Goal: Task Accomplishment & Management: Use online tool/utility

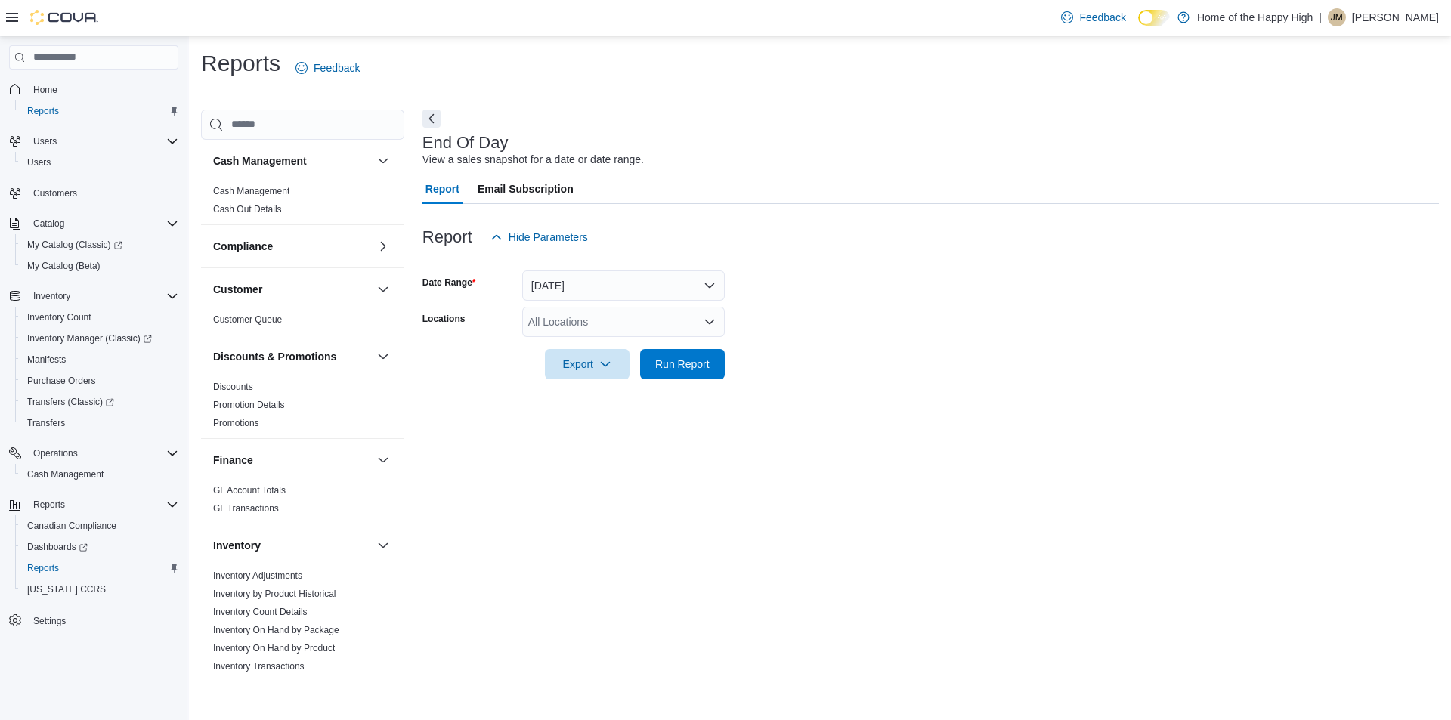
click at [567, 314] on div "All Locations" at bounding box center [623, 322] width 202 height 30
type input "****"
click at [592, 347] on span "Toronto - Stockyards - Fire & Flower" at bounding box center [669, 347] width 169 height 15
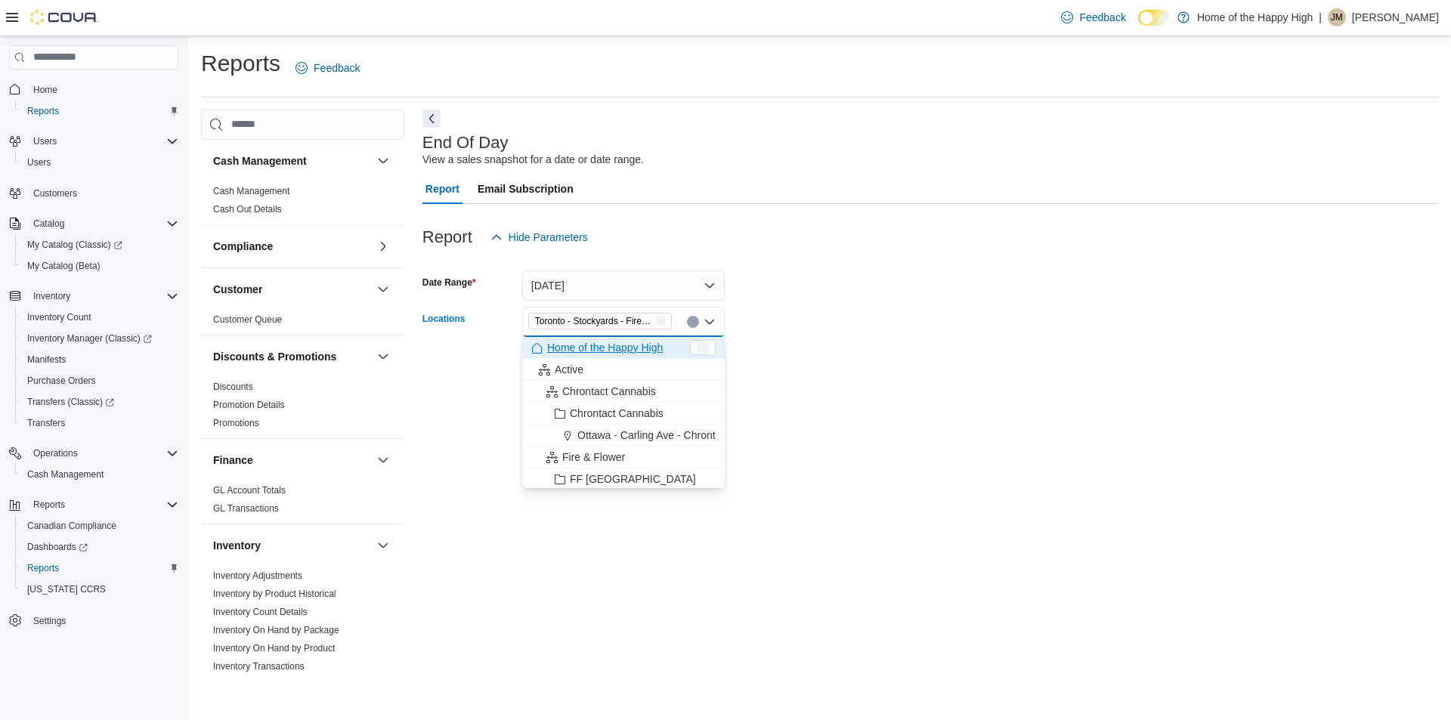
click at [744, 323] on form "Date Range [DATE] Locations [GEOGRAPHIC_DATA] - Stockyards - Fire & Flower Comb…" at bounding box center [930, 315] width 1016 height 127
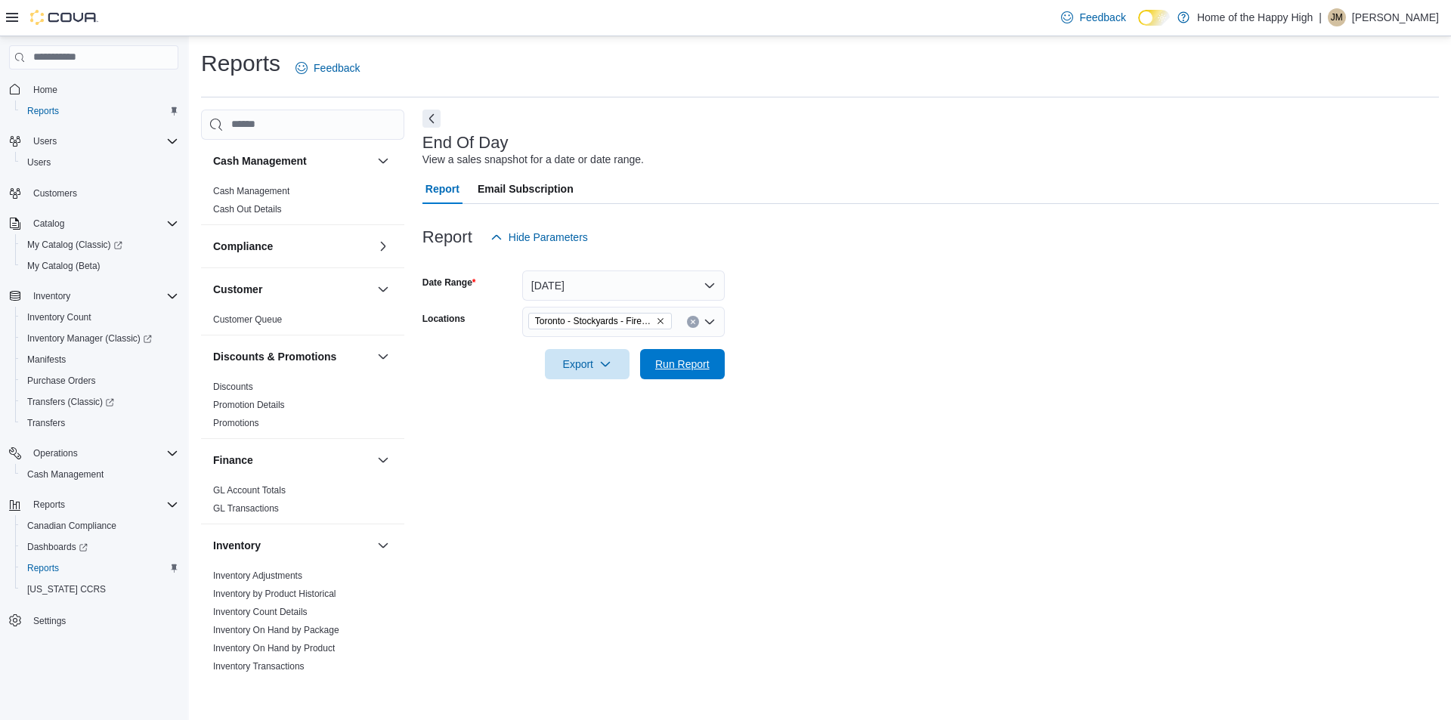
drag, startPoint x: 688, startPoint y: 365, endPoint x: 720, endPoint y: 317, distance: 57.8
click at [688, 365] on span "Run Report" at bounding box center [682, 364] width 54 height 15
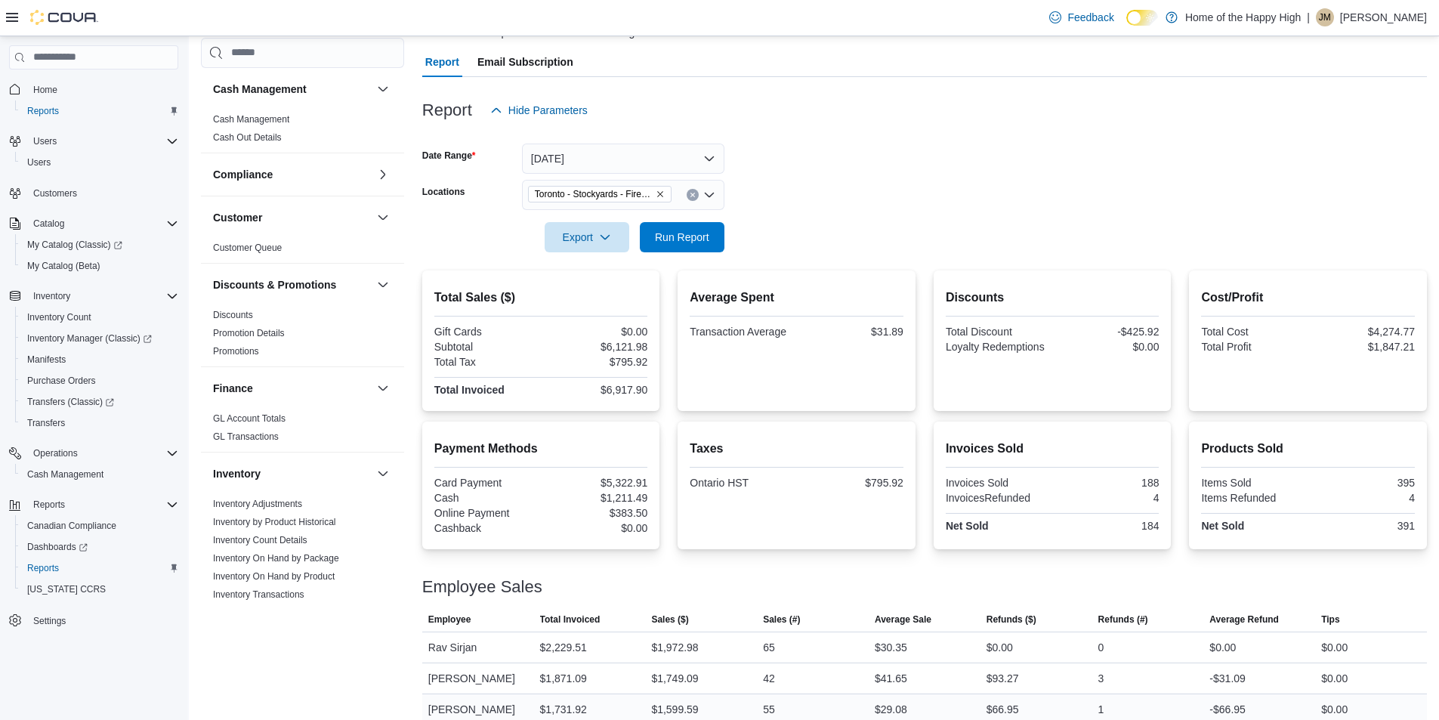
scroll to position [206, 0]
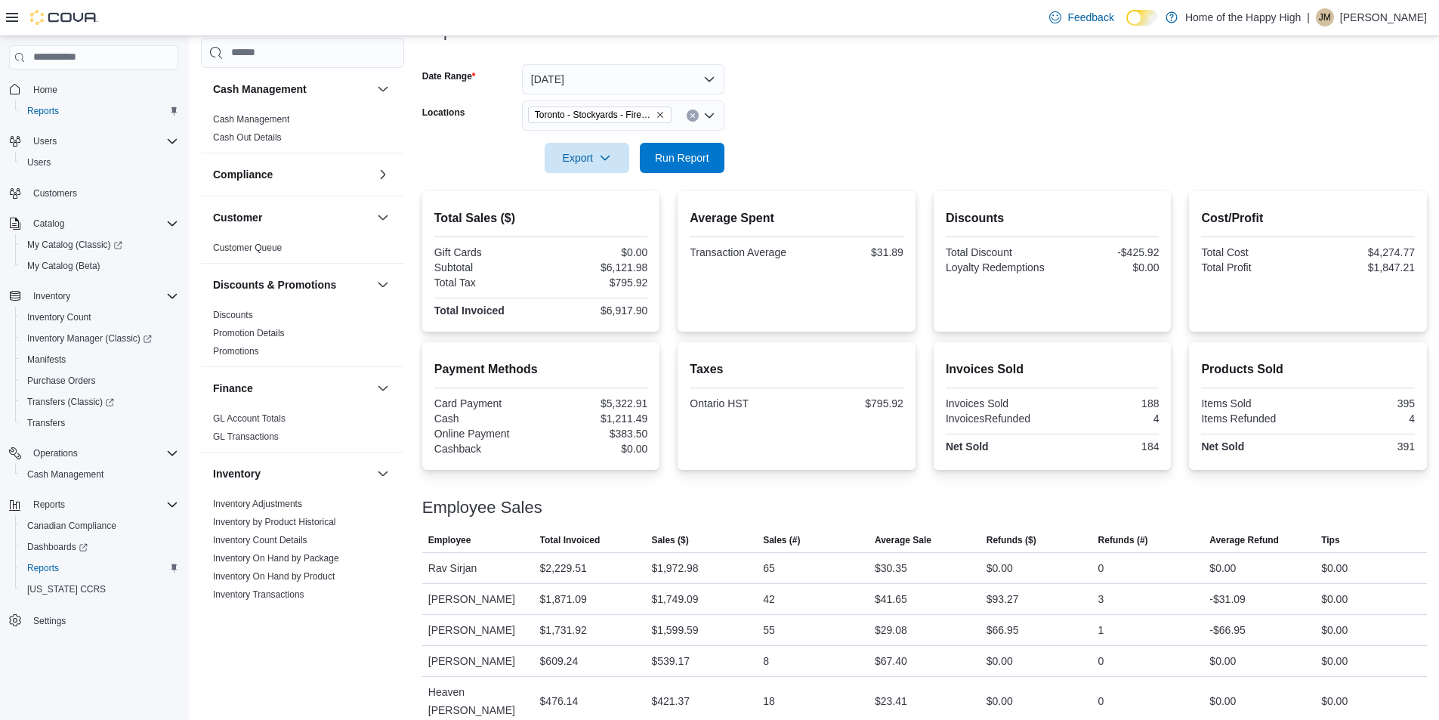
click at [691, 175] on div at bounding box center [924, 182] width 1005 height 18
click at [700, 153] on span "Run Report" at bounding box center [682, 157] width 54 height 15
click at [703, 156] on span "Run Report" at bounding box center [682, 157] width 54 height 15
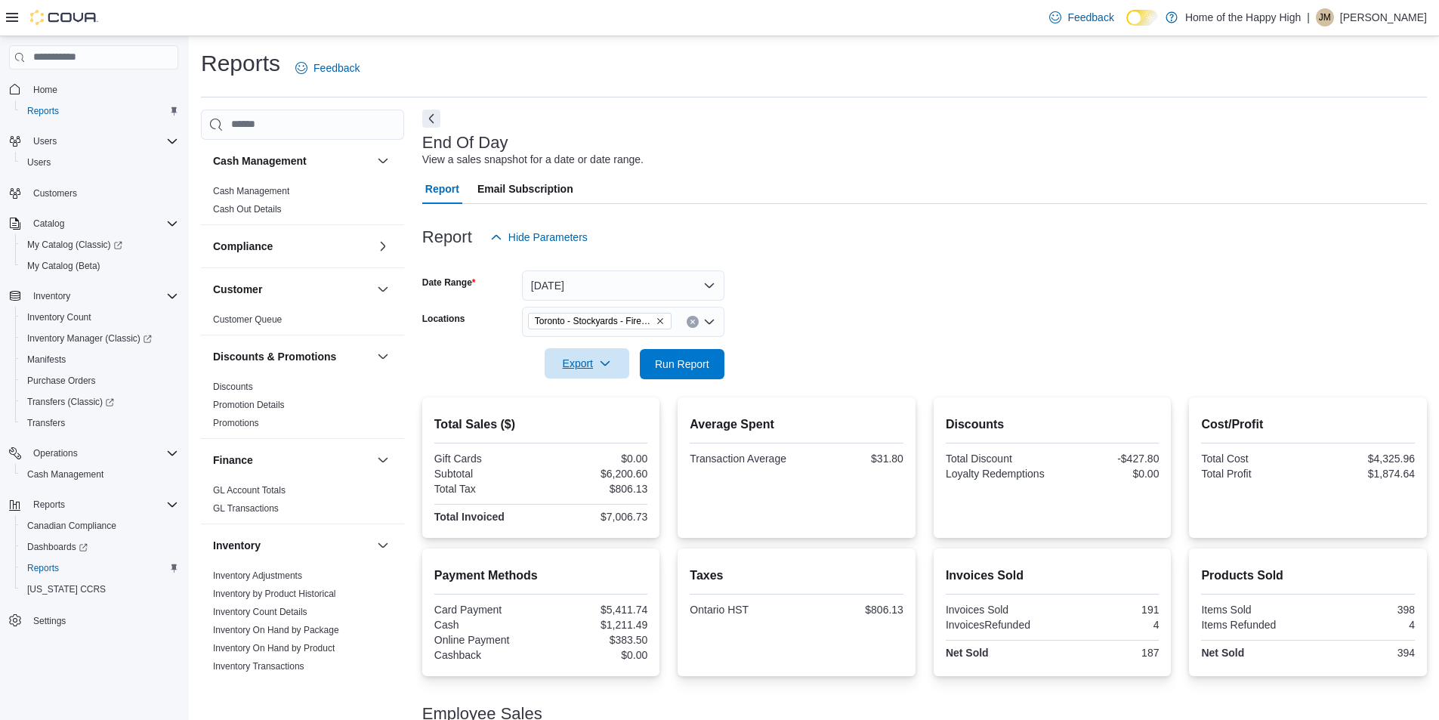
click at [607, 360] on icon "button" at bounding box center [605, 363] width 12 height 12
click at [586, 426] on span "Export to Pdf" at bounding box center [589, 425] width 68 height 12
